Goal: Communication & Community: Share content

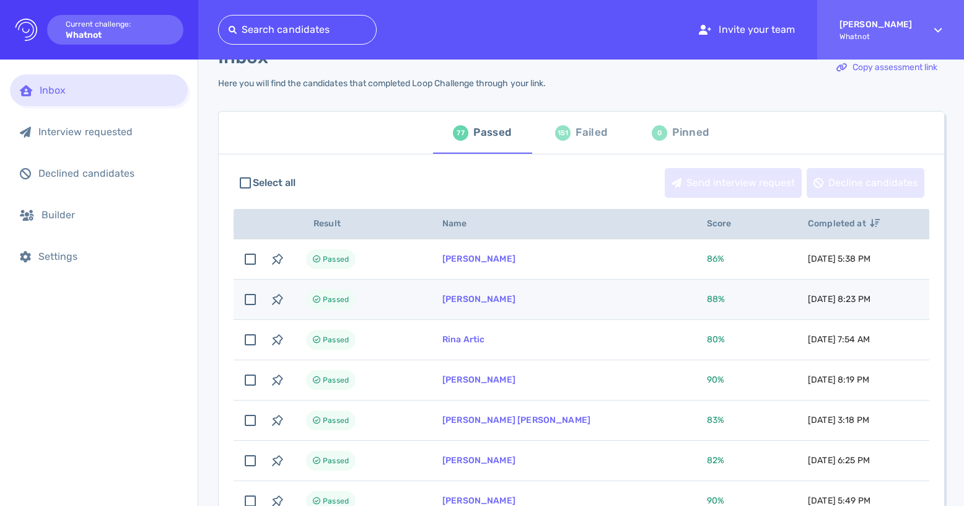
scroll to position [35, 0]
click at [542, 304] on td "[PERSON_NAME]" at bounding box center [560, 298] width 265 height 40
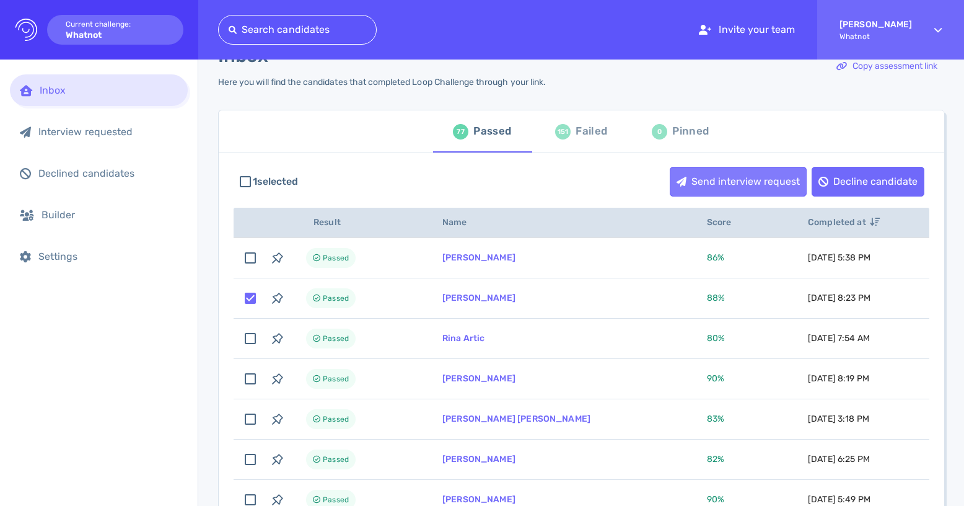
click at [746, 178] on div "Send interview request" at bounding box center [739, 181] width 136 height 29
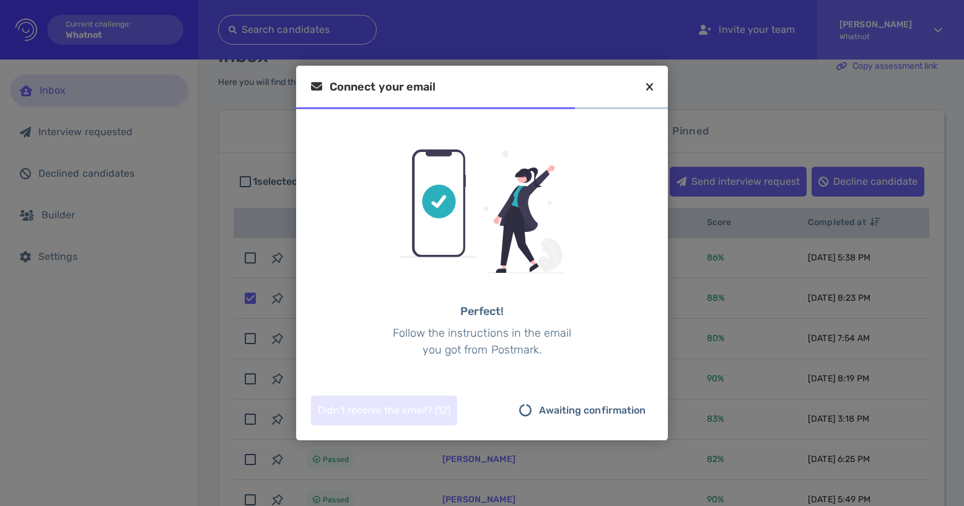
click at [650, 84] on icon at bounding box center [649, 86] width 7 height 11
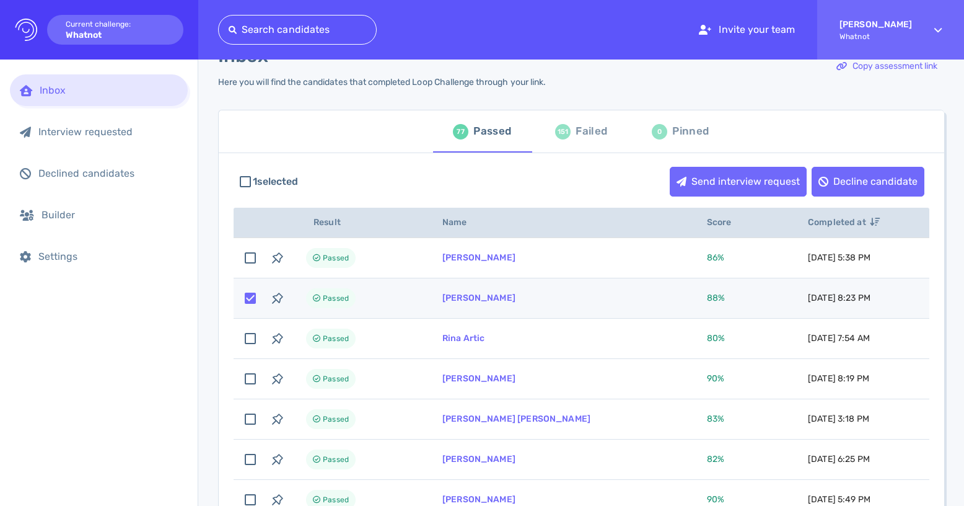
click at [249, 302] on input "checkbox" at bounding box center [250, 297] width 27 height 27
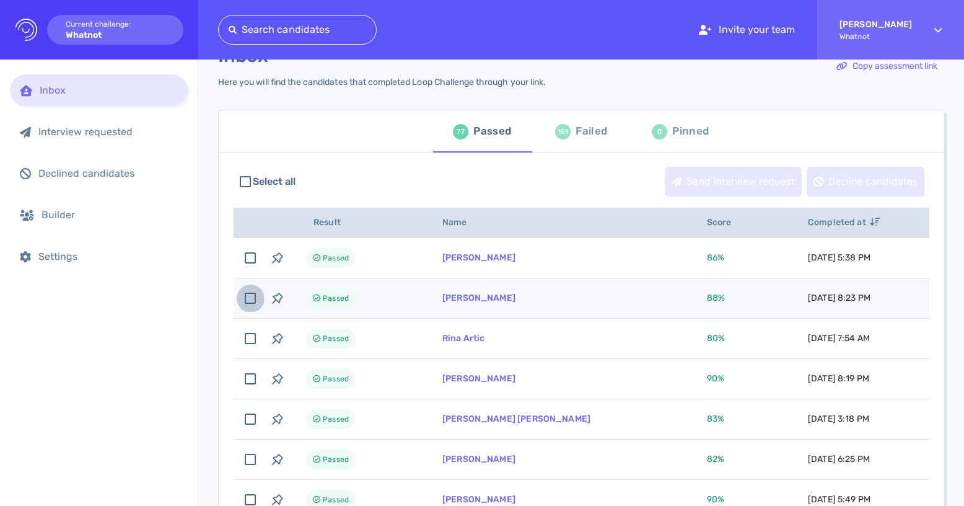
click at [250, 302] on input "checkbox" at bounding box center [250, 297] width 27 height 27
checkbox input "true"
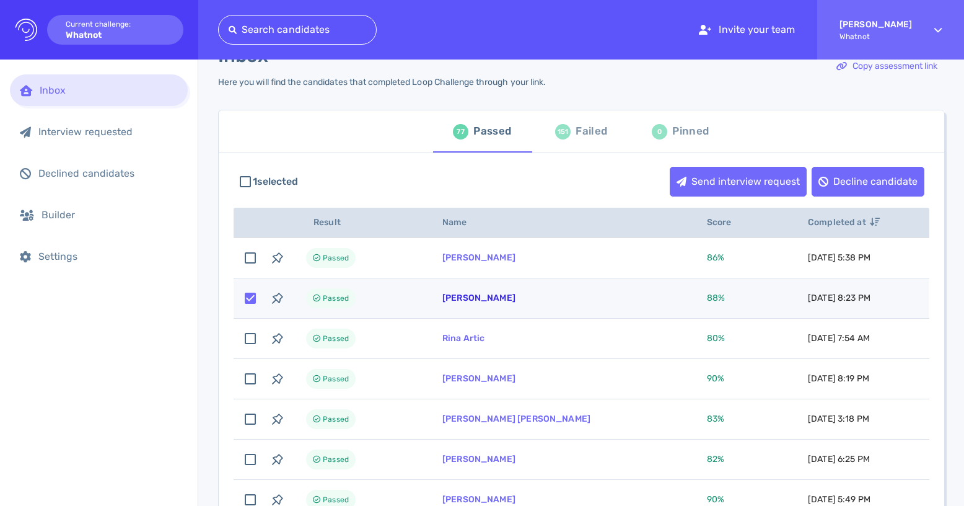
click at [504, 301] on link "[PERSON_NAME]" at bounding box center [479, 298] width 73 height 11
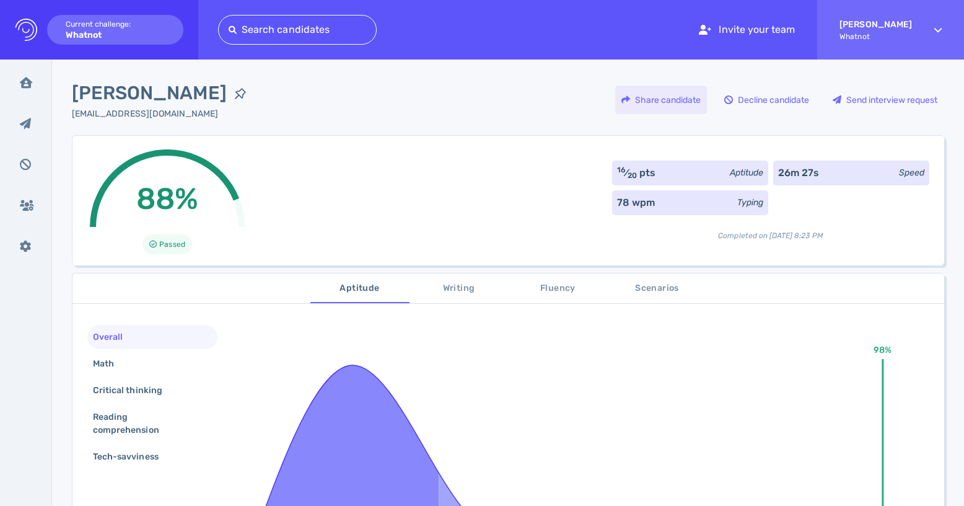
click at [689, 104] on div "Share candidate" at bounding box center [661, 100] width 92 height 29
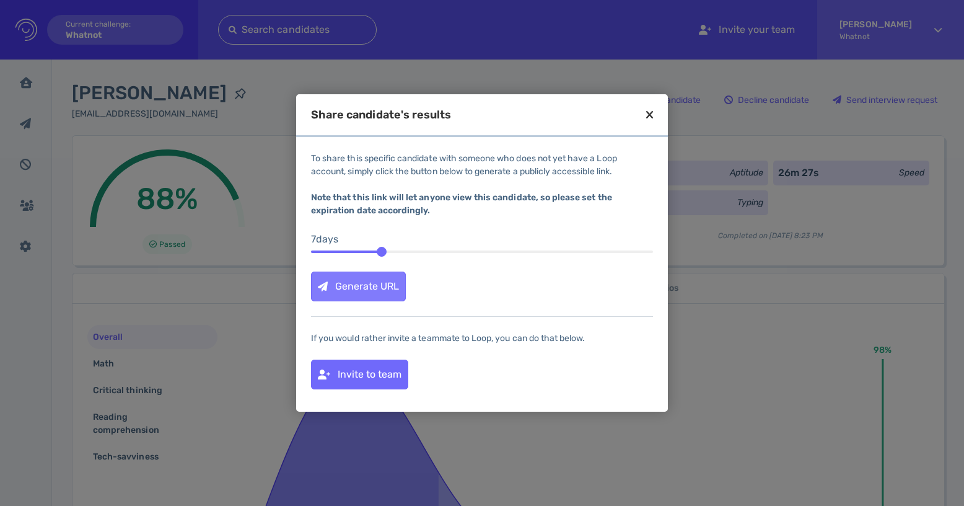
click at [379, 279] on div "Generate URL" at bounding box center [359, 286] width 94 height 29
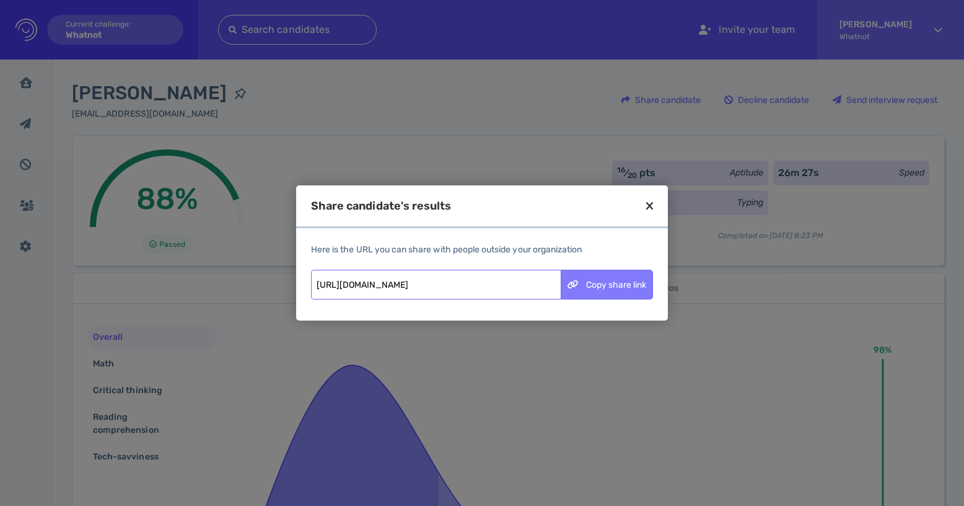
click at [629, 284] on div "Copy share link" at bounding box center [607, 284] width 91 height 29
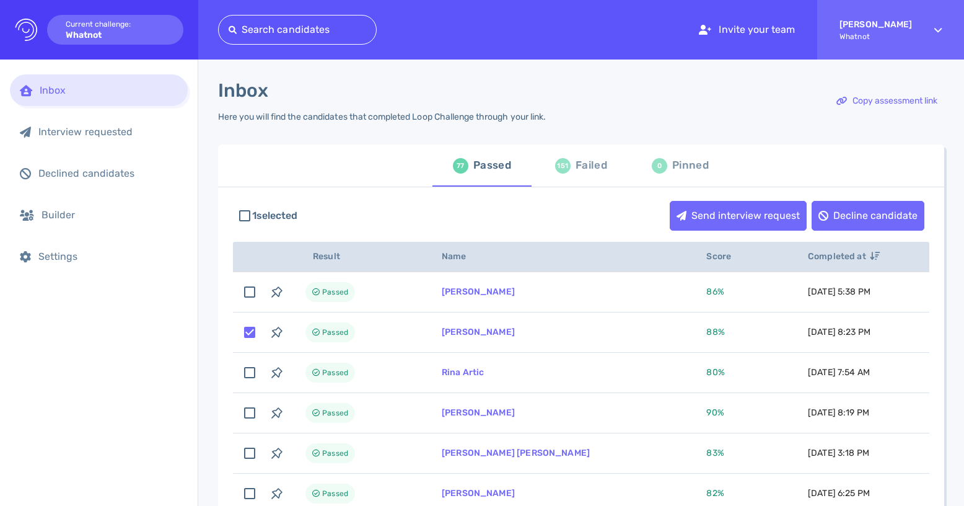
scroll to position [35, 0]
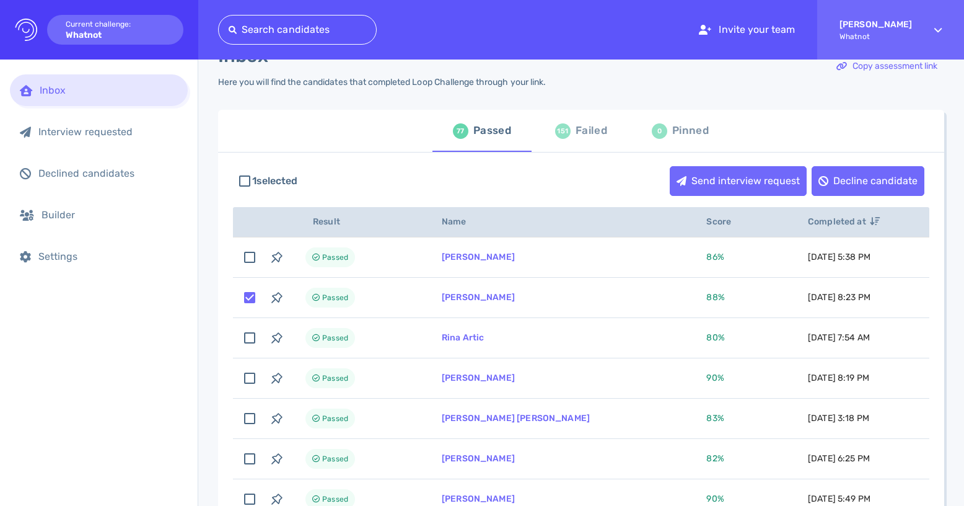
click at [581, 125] on div "Failed" at bounding box center [592, 130] width 32 height 19
checkbox input "false"
